Goal: Find specific page/section: Find specific page/section

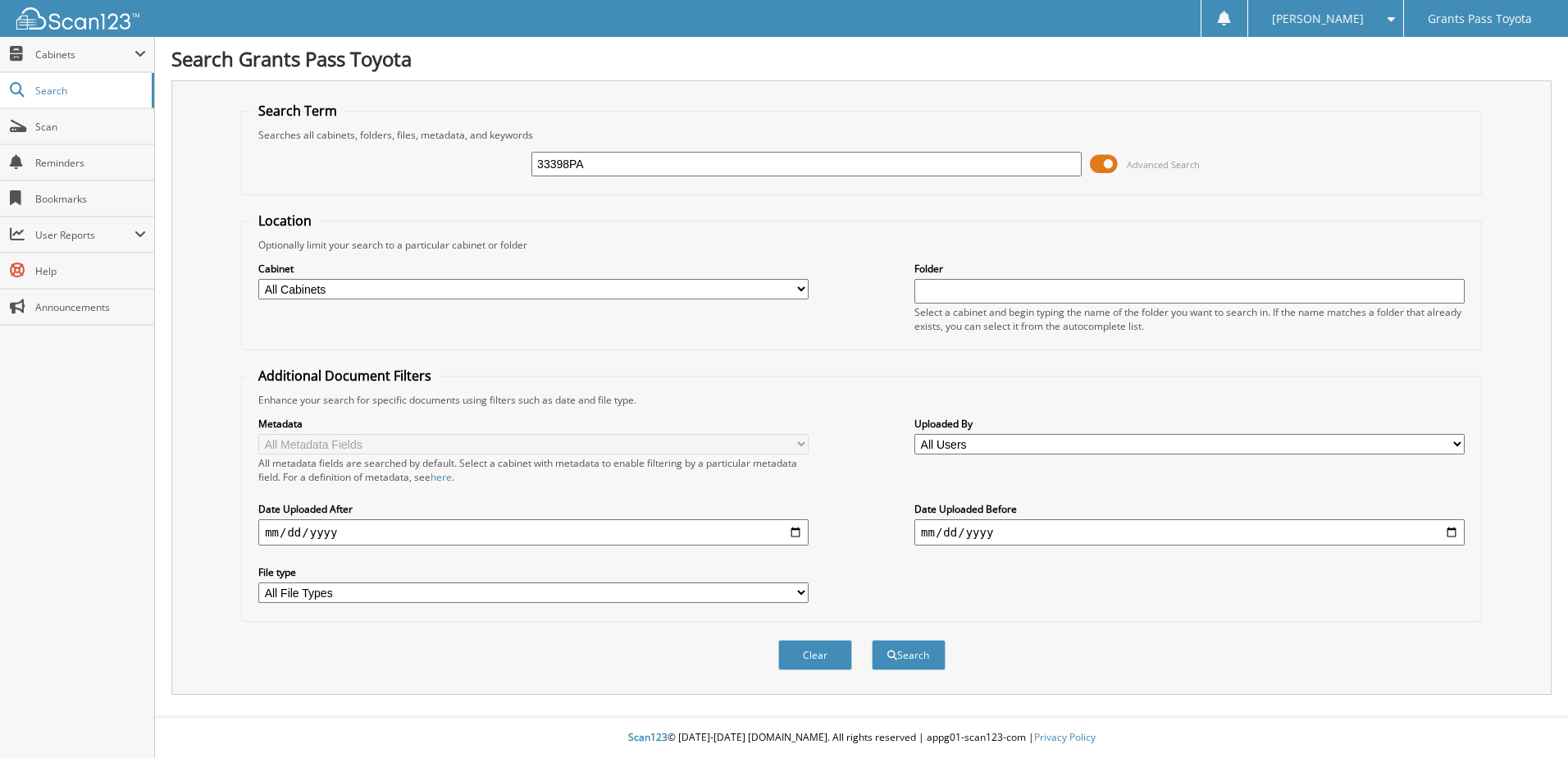
type input "33398PA"
click at [800, 287] on select "All Cabinets CAR DEALS PARTS SERVICE RO SERVICE RO OLD Needs Filing" at bounding box center [533, 290] width 550 height 21
select select "14062"
click at [259, 279] on select "All Cabinets CAR DEALS PARTS SERVICE RO SERVICE RO OLD Needs Filing" at bounding box center [533, 290] width 550 height 21
click at [912, 652] on button "Search" at bounding box center [909, 655] width 74 height 30
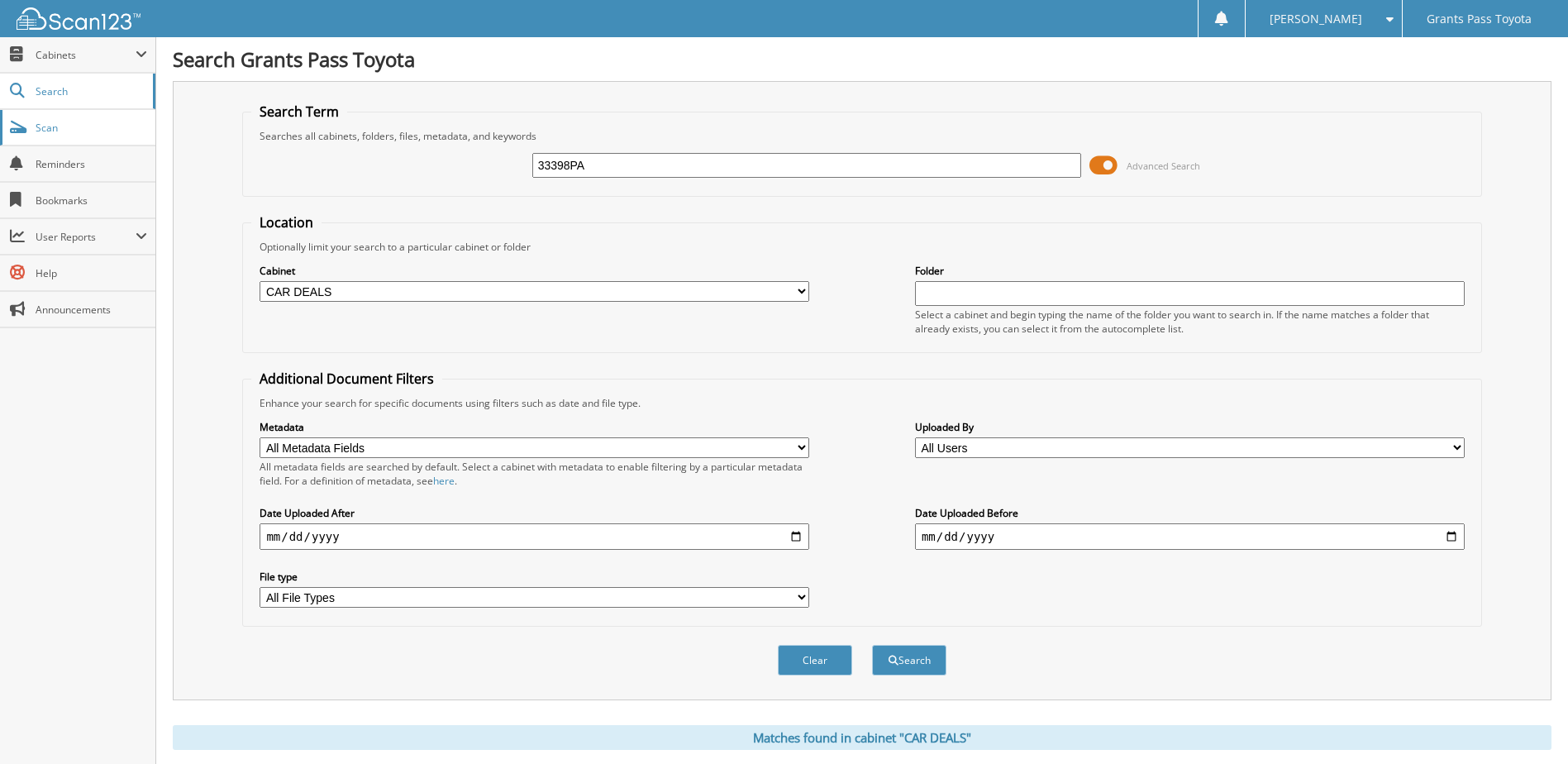
click at [56, 124] on span "Scan" at bounding box center [90, 127] width 111 height 14
